Goal: Browse casually

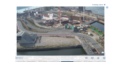
scroll to position [20, 0]
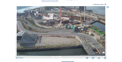
click at [108, 8] on icon at bounding box center [108, 7] width 2 height 2
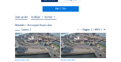
scroll to position [0, 0]
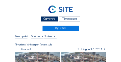
click at [52, 19] on div "Camera's" at bounding box center [49, 19] width 17 height 6
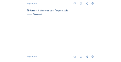
scroll to position [276, 0]
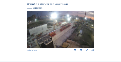
click at [82, 27] on img at bounding box center [60, 30] width 67 height 38
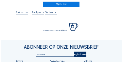
scroll to position [26, 0]
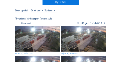
click at [35, 32] on img at bounding box center [37, 38] width 45 height 25
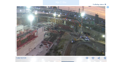
drag, startPoint x: 79, startPoint y: 23, endPoint x: 59, endPoint y: 34, distance: 22.7
click at [59, 34] on img at bounding box center [61, 31] width 89 height 50
